Goal: Check status: Check status

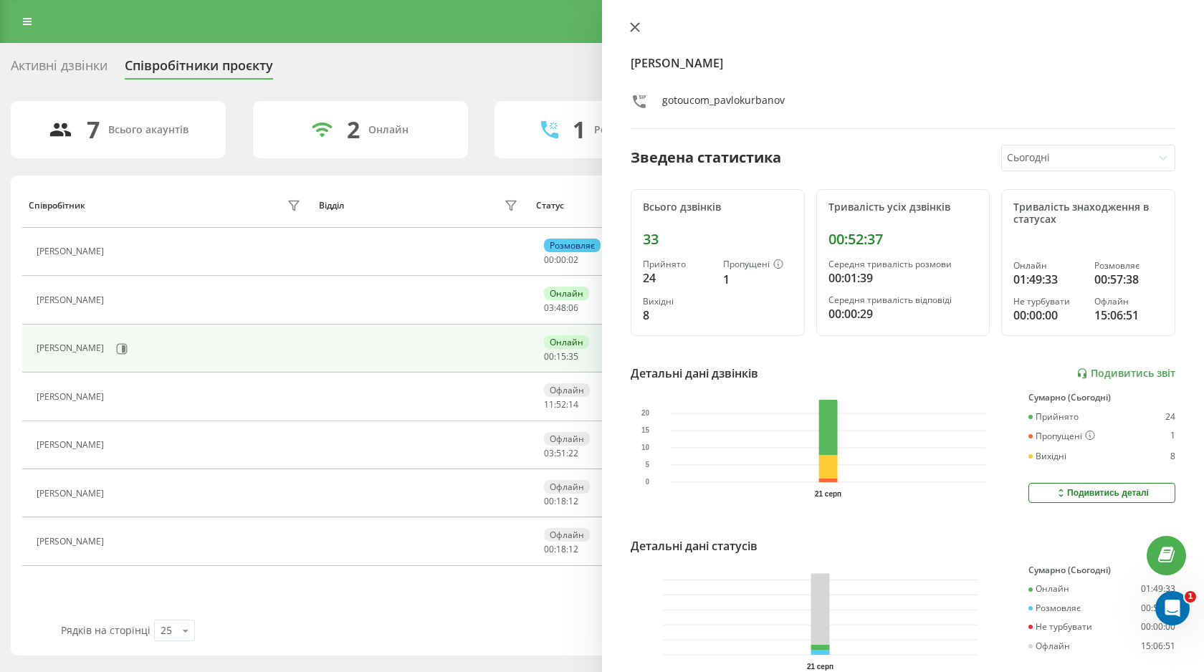
click at [633, 29] on icon at bounding box center [635, 27] width 9 height 9
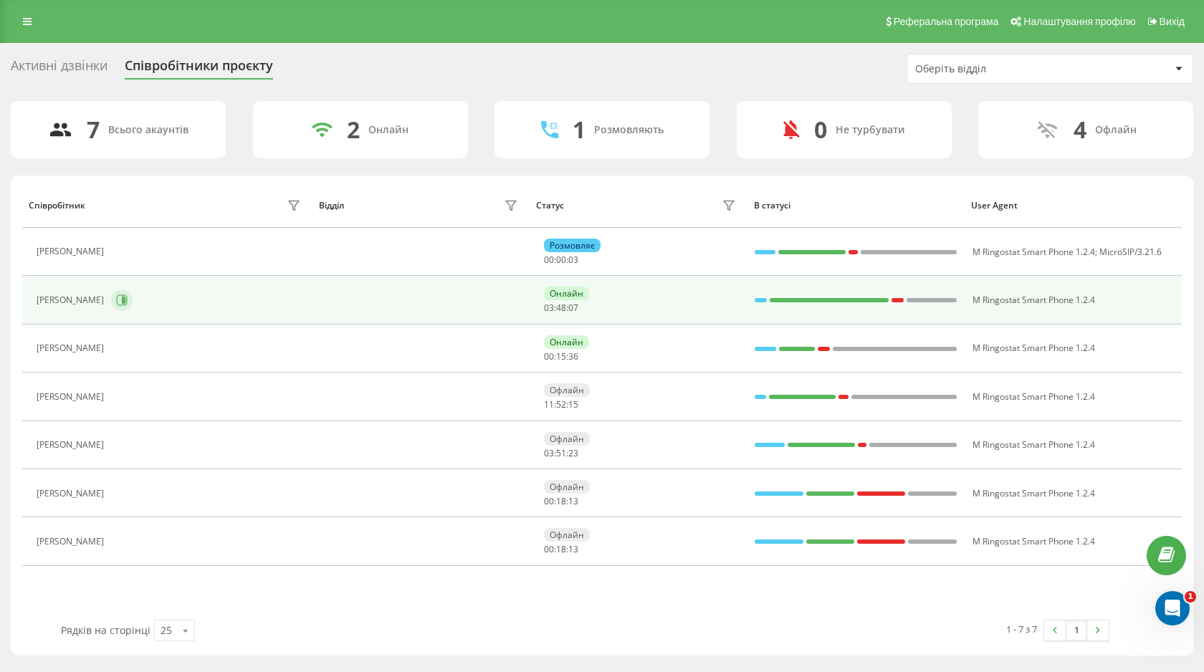
click at [122, 301] on icon at bounding box center [124, 300] width 4 height 7
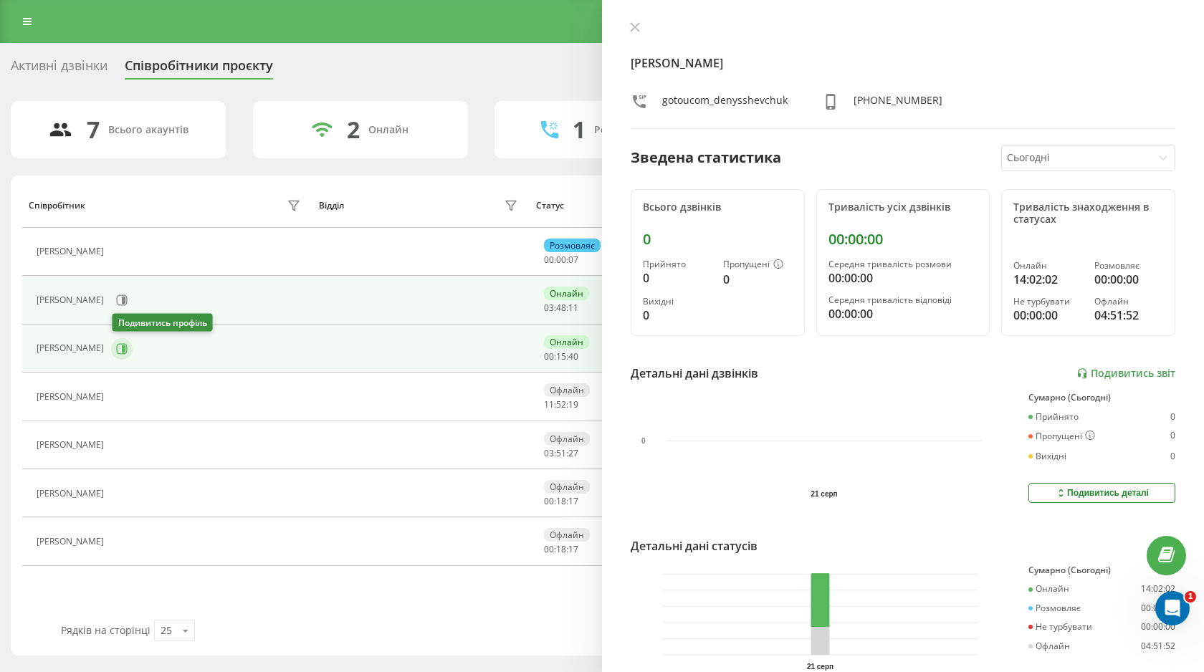
click at [118, 347] on icon at bounding box center [121, 348] width 11 height 11
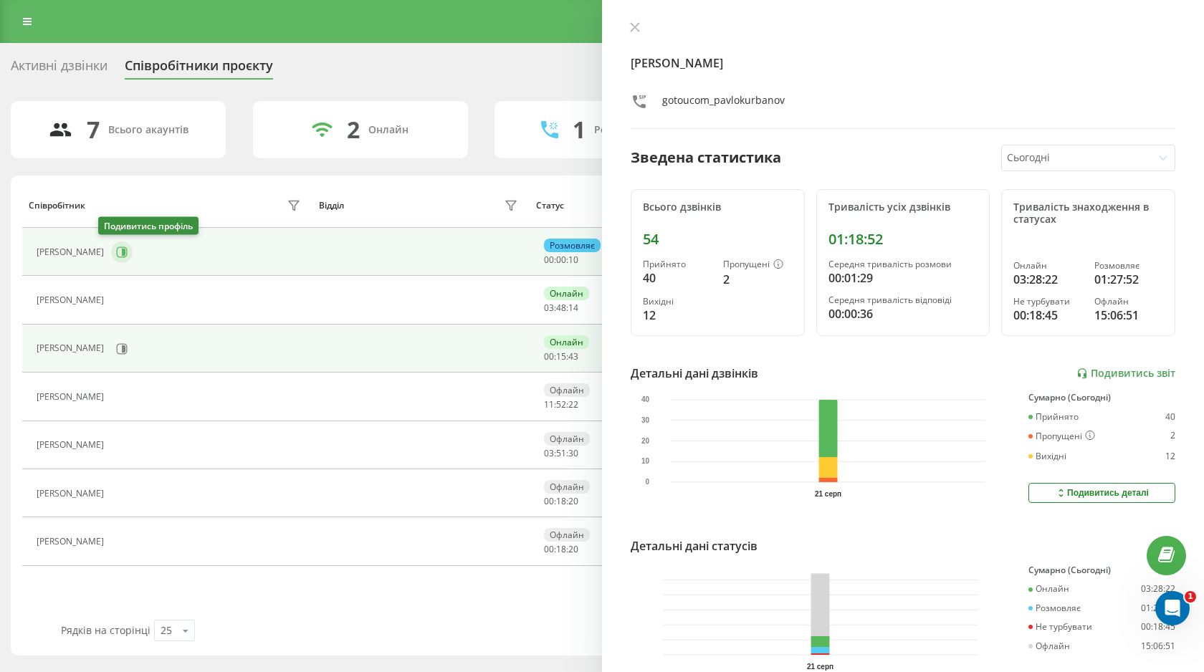
click at [116, 256] on icon at bounding box center [121, 251] width 11 height 11
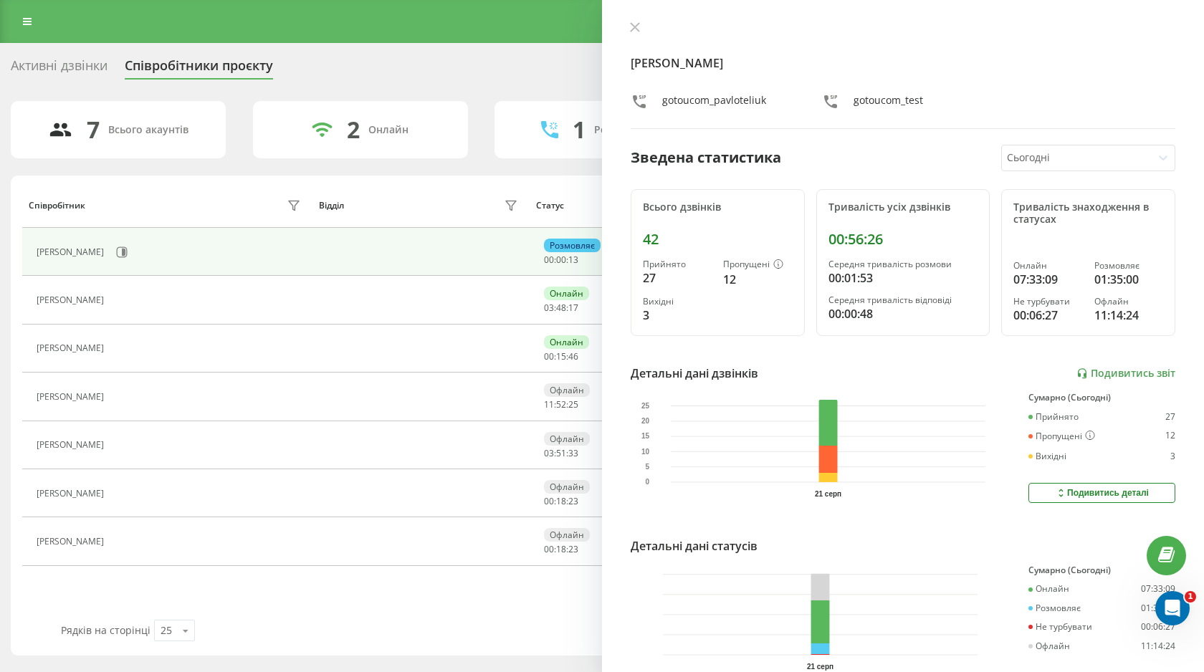
scroll to position [24, 0]
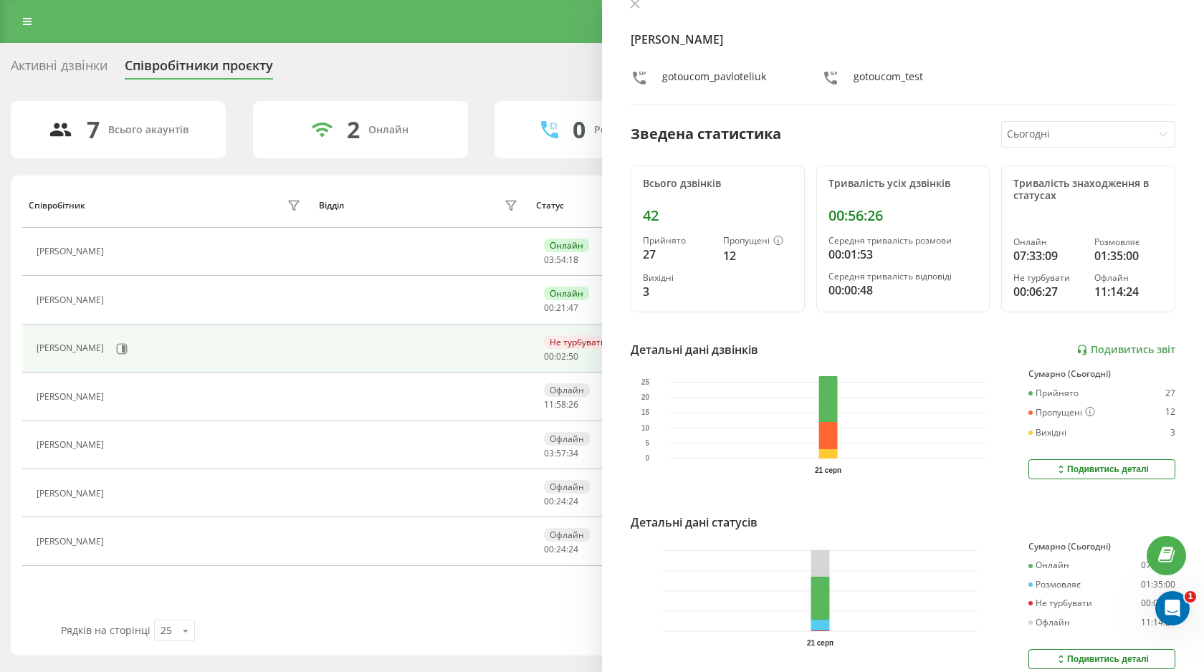
click at [641, 14] on div "[PERSON_NAME] gotoucom_pavloteliuk gotoucom_test" at bounding box center [903, 51] width 545 height 107
click at [636, 11] on button at bounding box center [635, 5] width 19 height 14
